Goal: Use online tool/utility

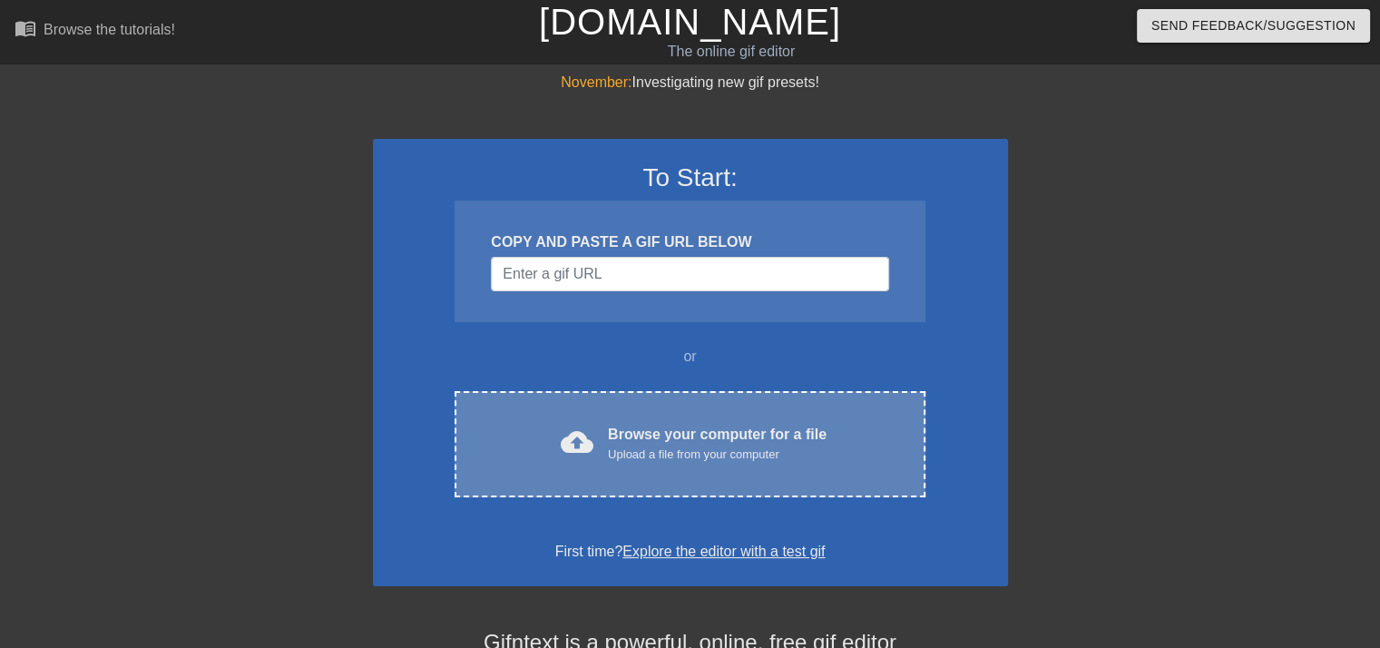
click at [658, 433] on div "Browse your computer for a file Upload a file from your computer" at bounding box center [717, 444] width 219 height 40
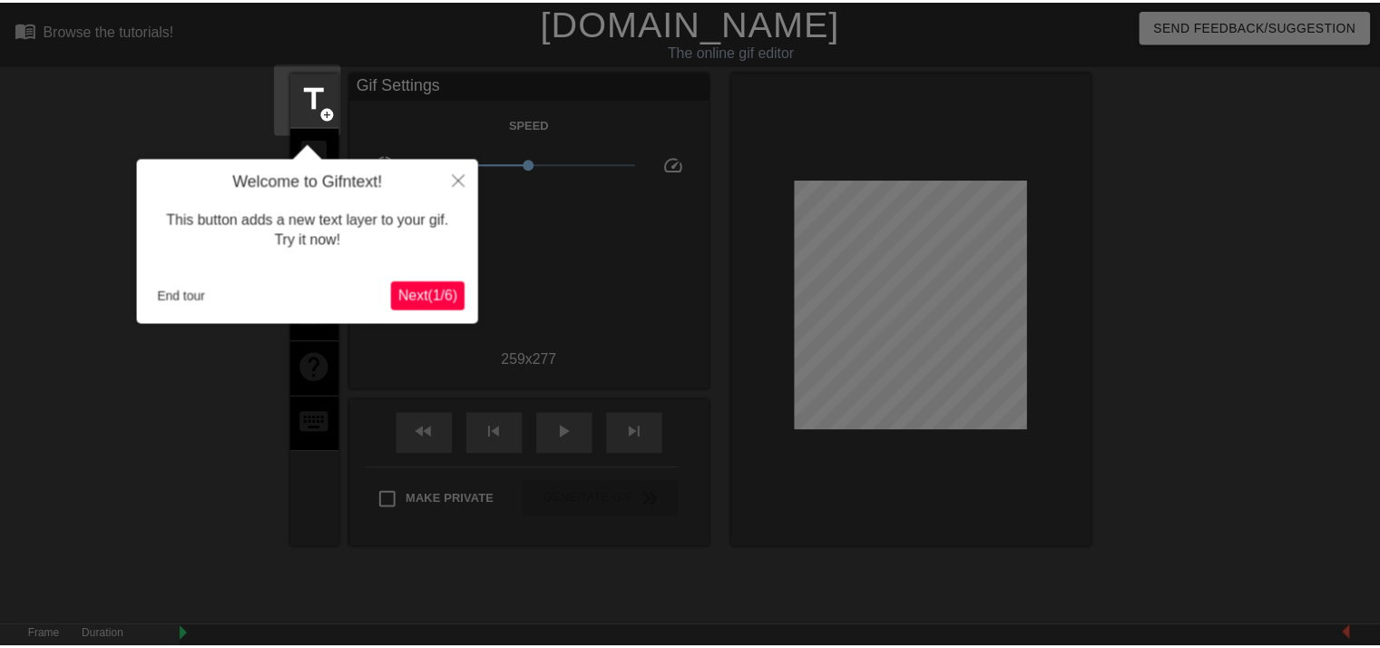
scroll to position [44, 0]
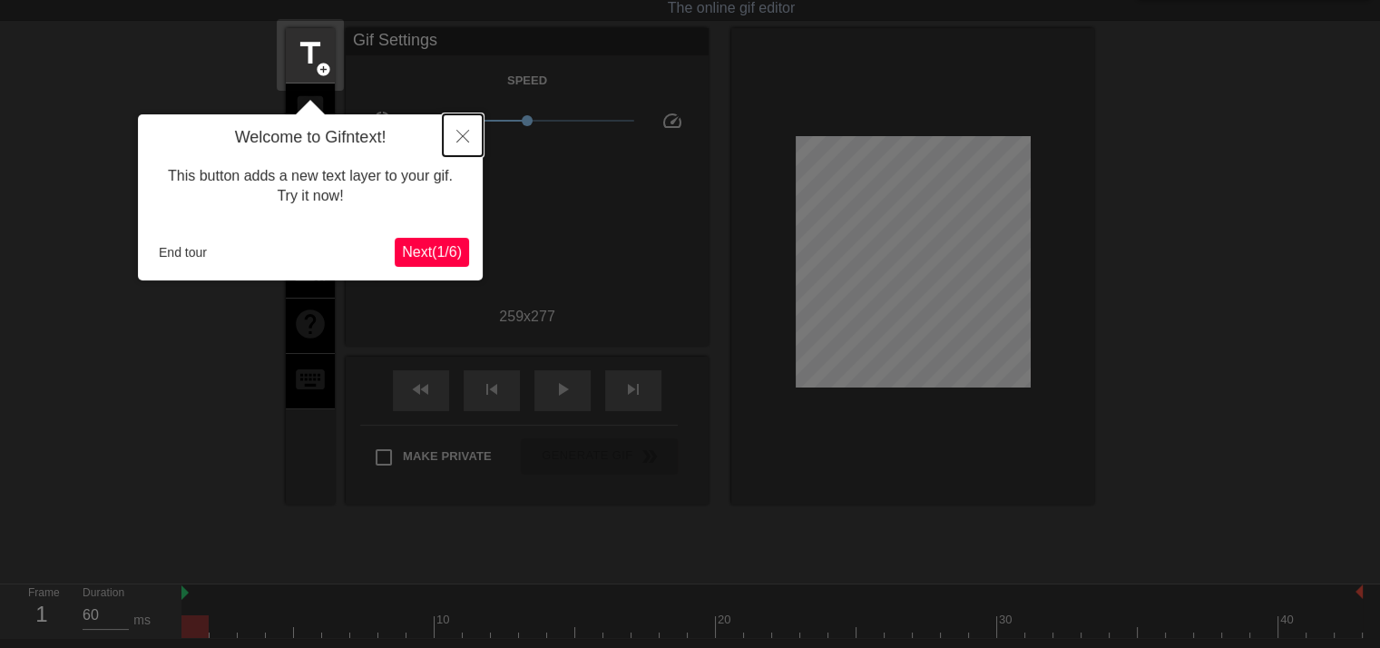
click at [456, 133] on icon "Close" at bounding box center [462, 136] width 13 height 13
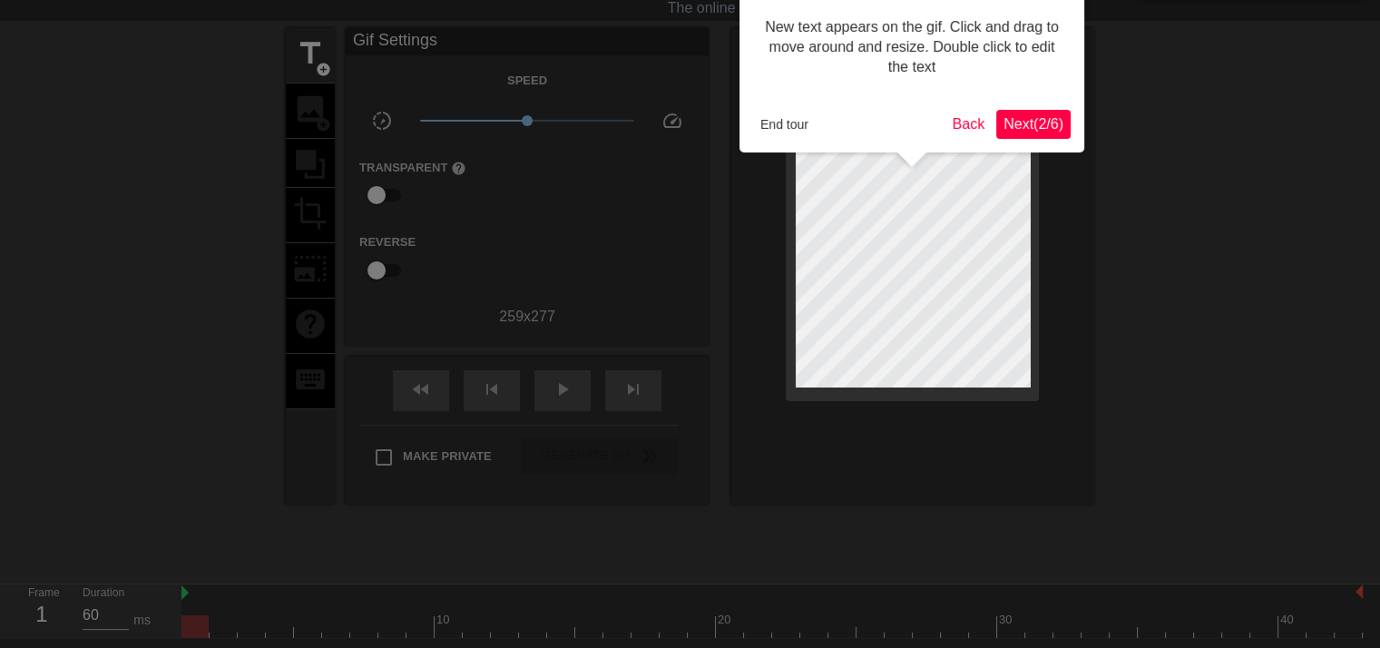
scroll to position [0, 0]
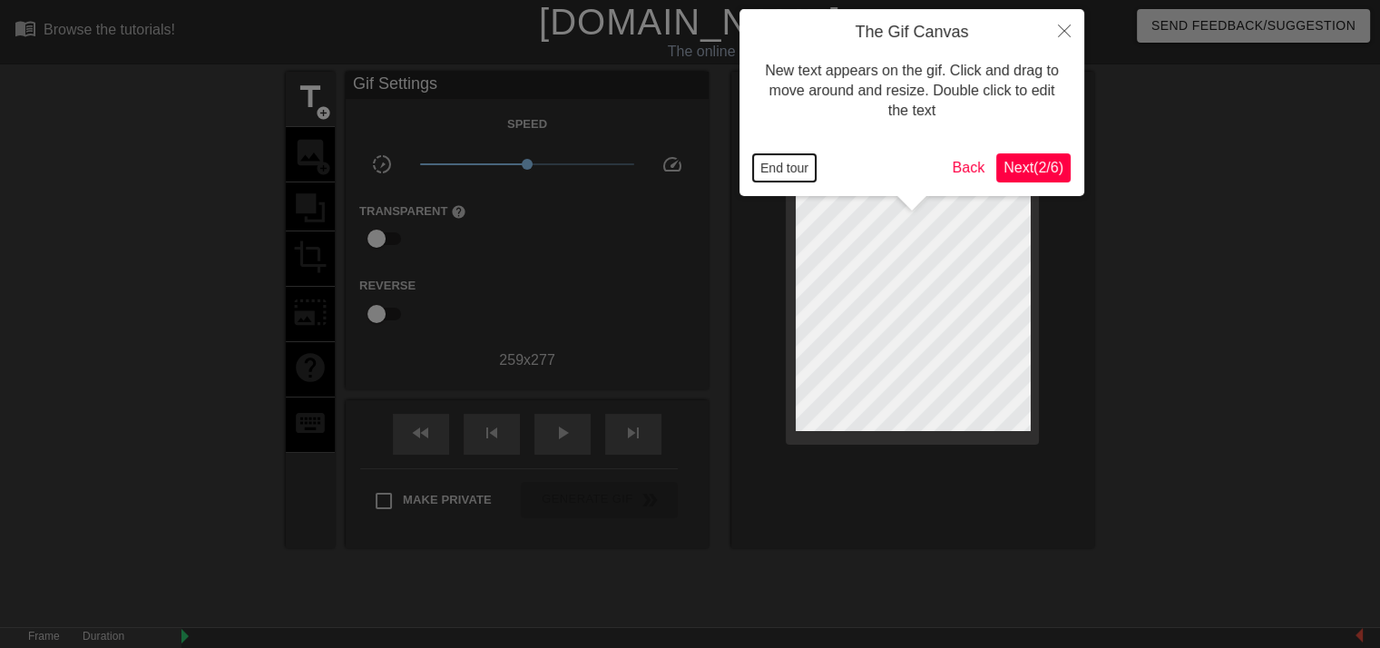
click at [783, 172] on button "End tour" at bounding box center [784, 167] width 63 height 27
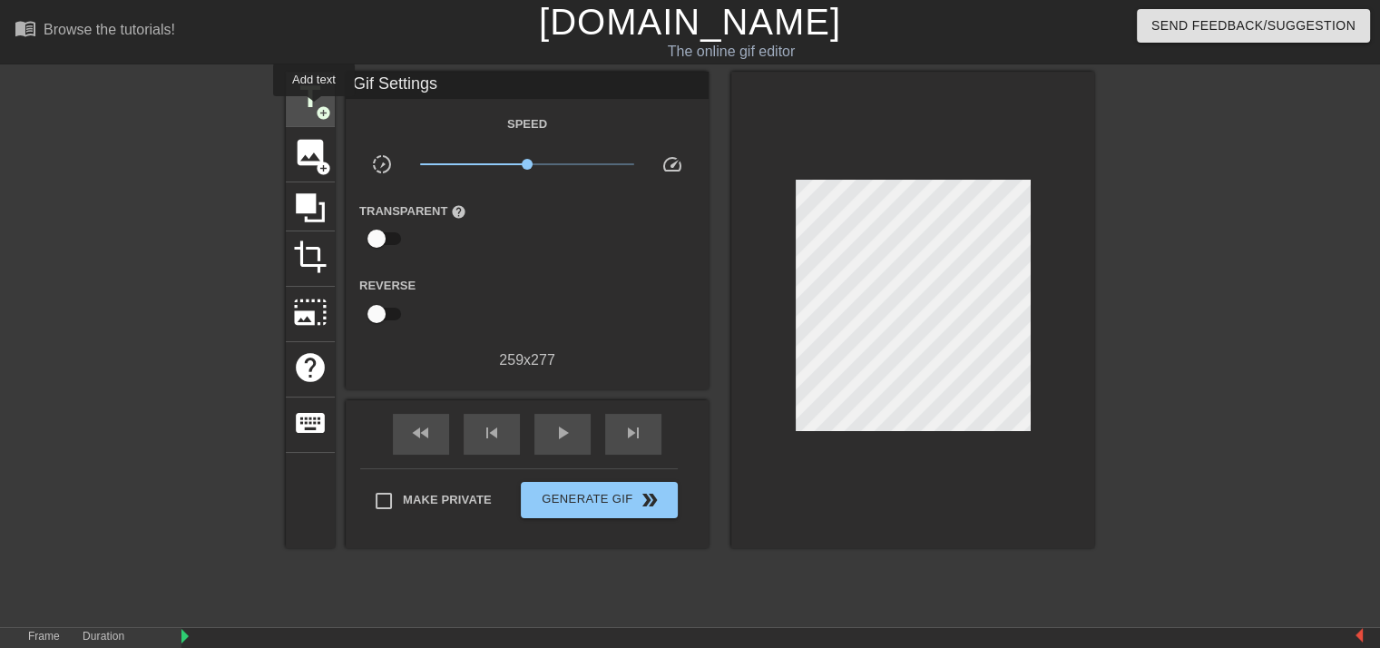
click at [314, 109] on span "title" at bounding box center [310, 97] width 34 height 34
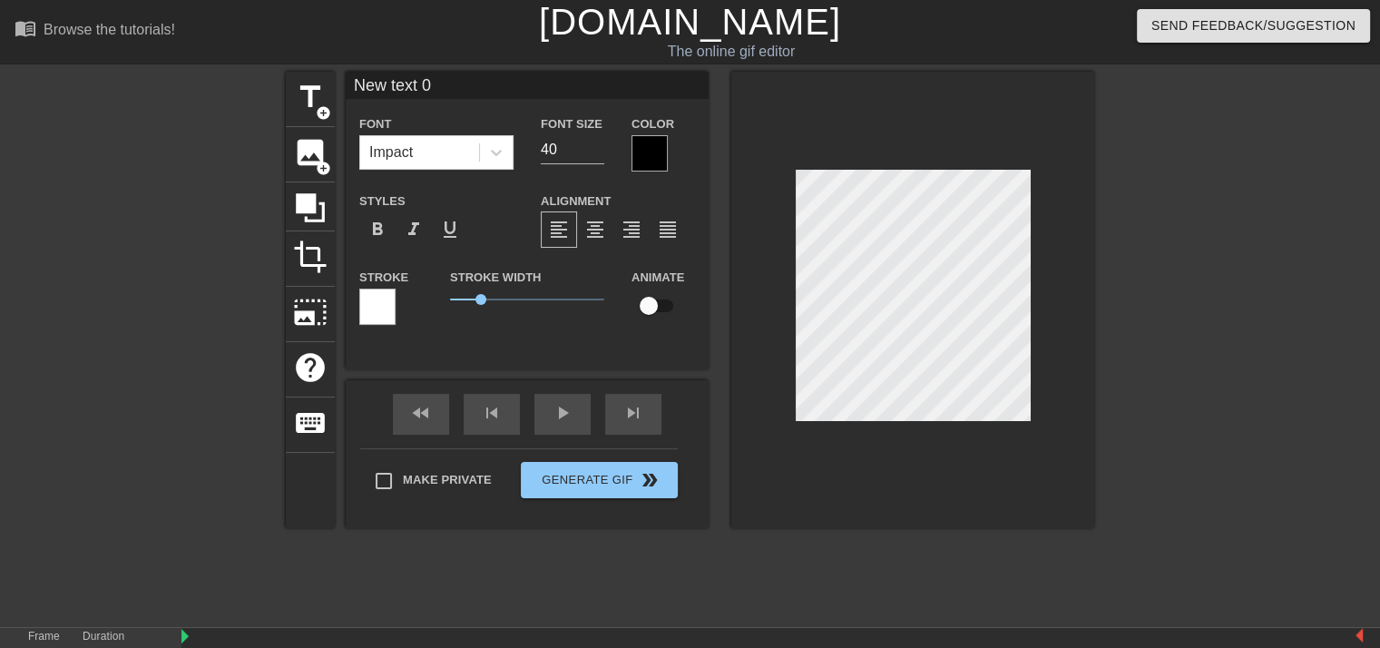
click at [644, 149] on div at bounding box center [649, 153] width 36 height 36
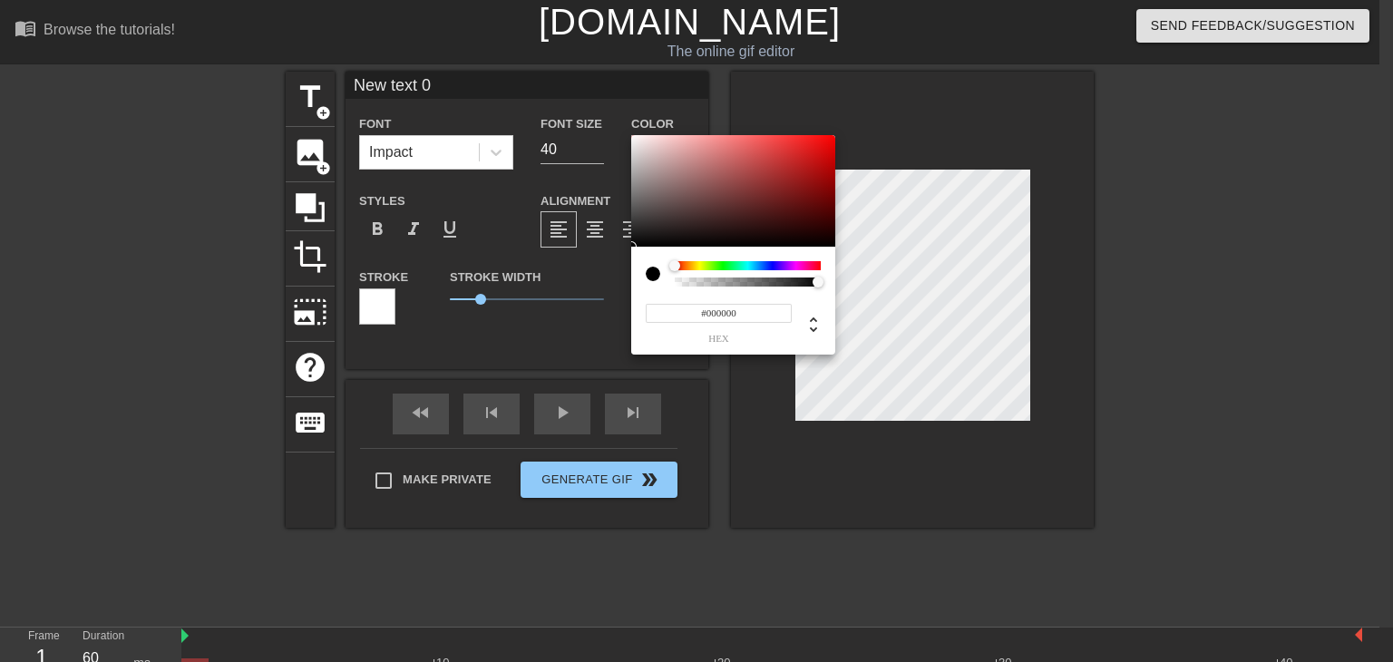
type input "0"
type input "1"
drag, startPoint x: 816, startPoint y: 281, endPoint x: 796, endPoint y: 265, distance: 26.5
click at [953, 283] on div "0 r 0 g 0 b 1 a" at bounding box center [696, 331] width 1393 height 662
click at [670, 265] on div at bounding box center [675, 265] width 11 height 11
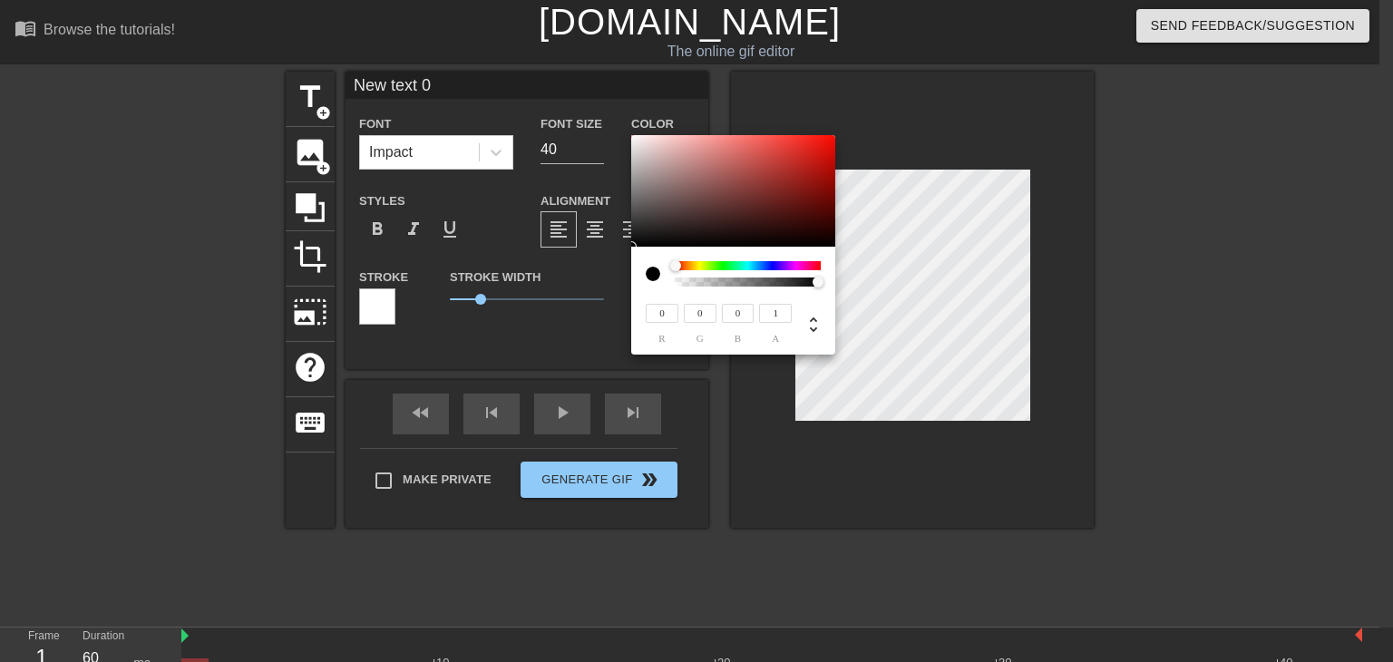
type input "221"
type input "210"
click at [642, 150] on div at bounding box center [733, 191] width 204 height 112
type input "238"
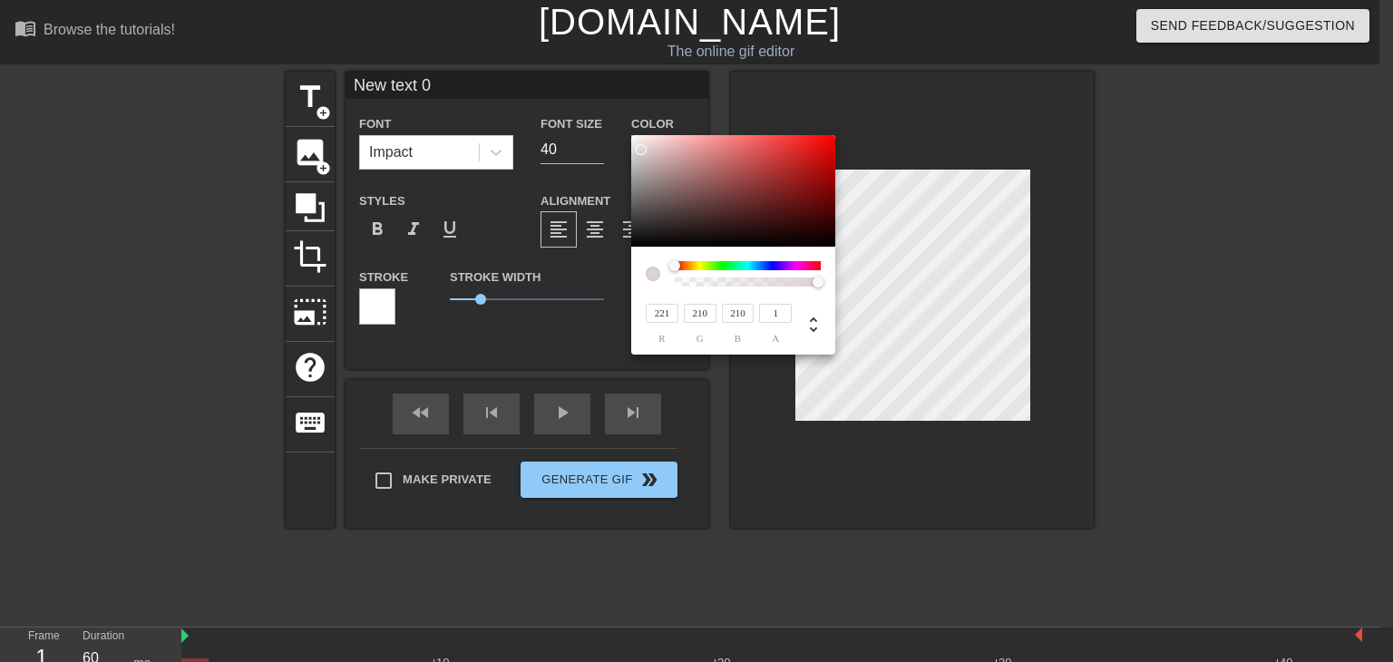
type input "226"
type input "227"
type input "228"
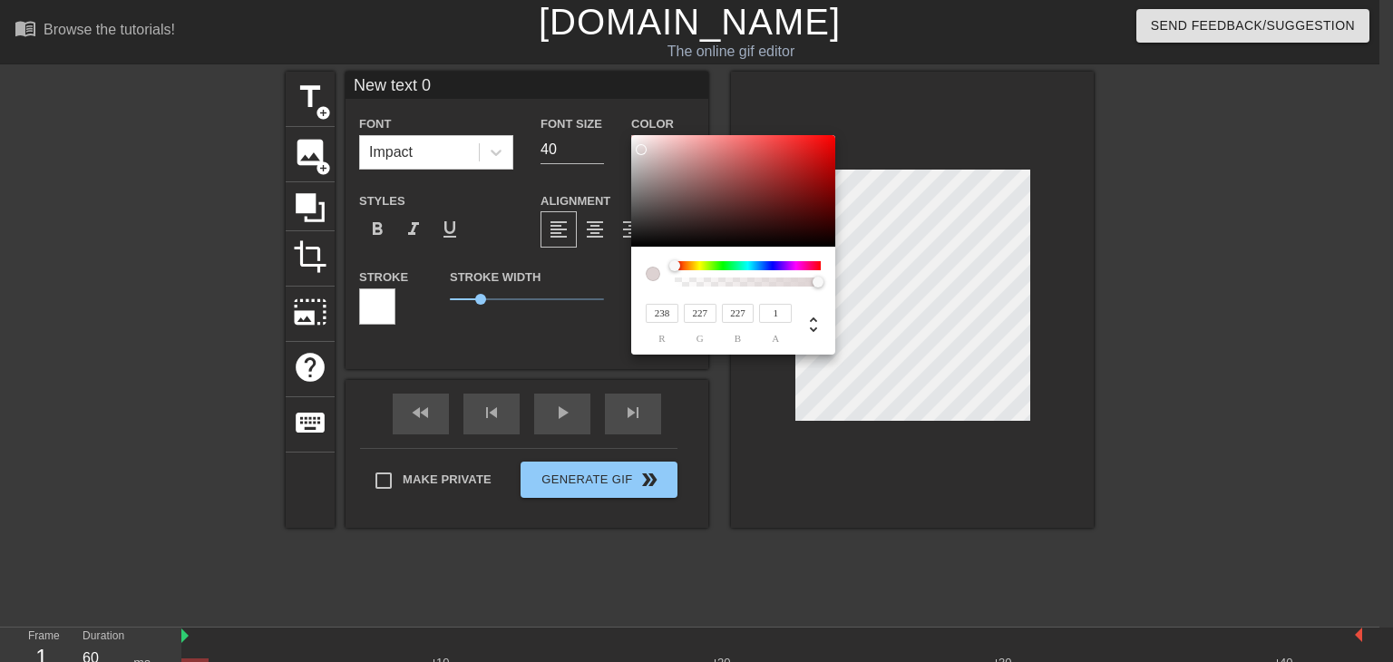
type input "228"
type input "230"
type input "244"
type input "240"
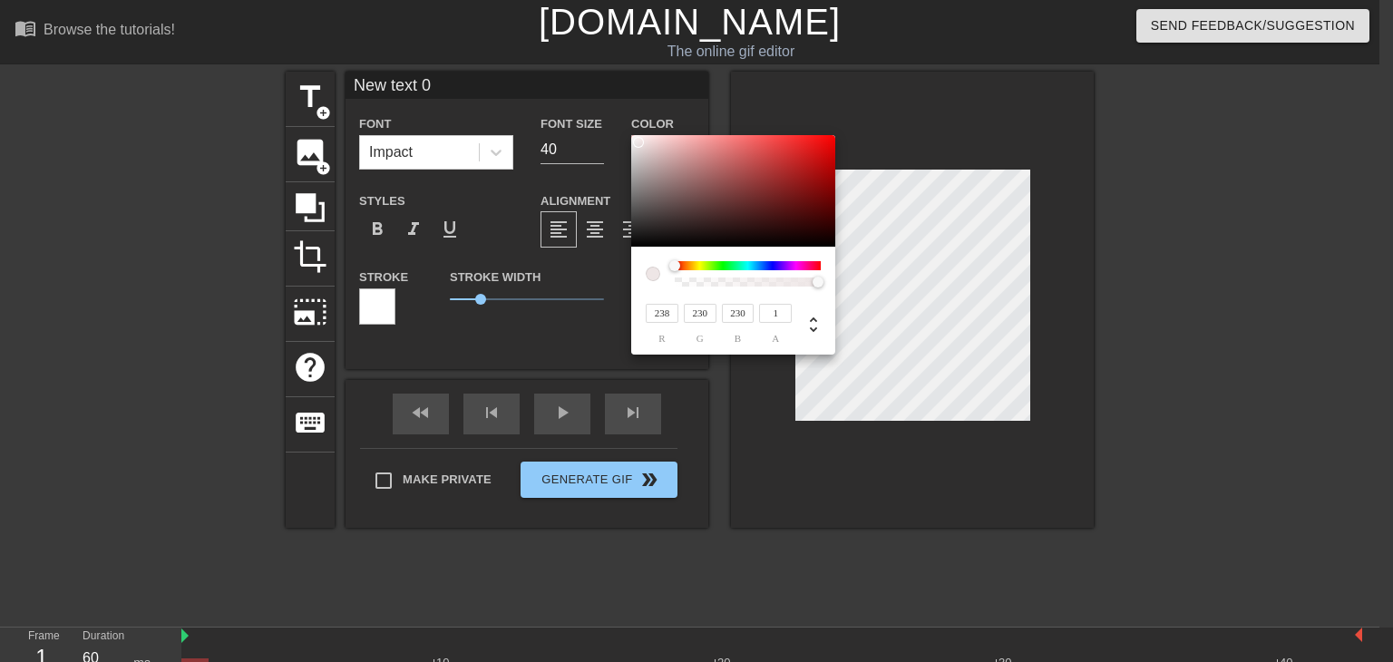
type input "240"
type input "252"
type input "140"
type input "254"
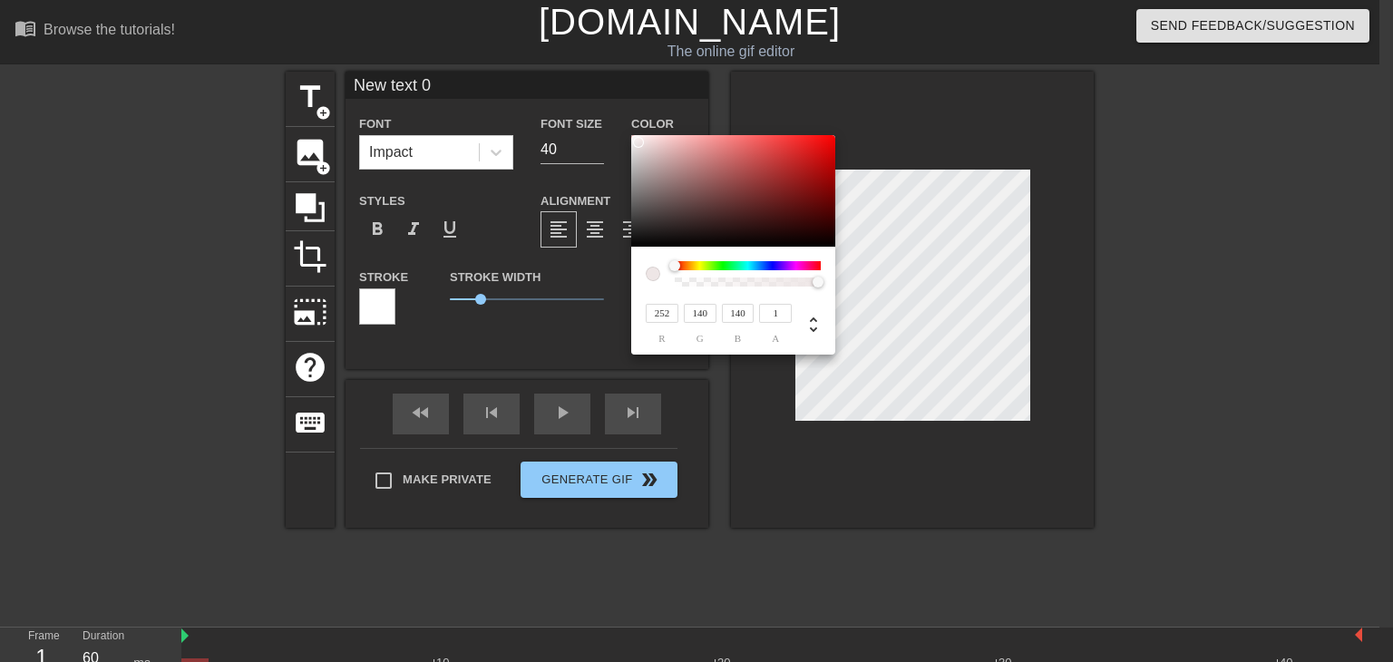
type input "254"
type input "255"
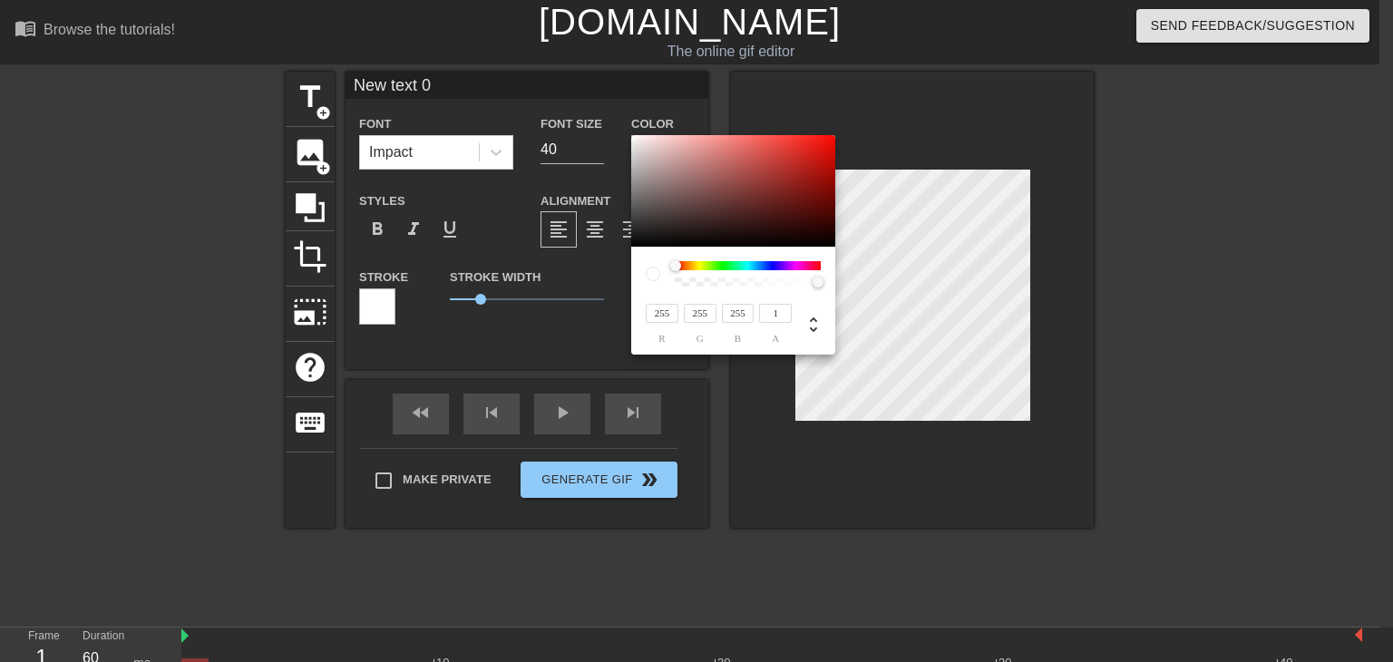
drag, startPoint x: 641, startPoint y: 142, endPoint x: 631, endPoint y: 131, distance: 15.4
click at [631, 131] on div "255 r 255 g 255 b 1 a" at bounding box center [696, 331] width 1393 height 662
